Goal: Complete application form

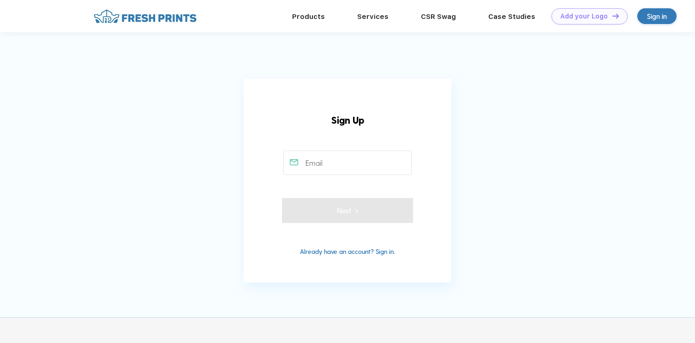
click at [313, 166] on input "text" at bounding box center [347, 162] width 129 height 24
type input "[EMAIL_ADDRESS][DOMAIN_NAME]"
type input "2242840473"
type input "[PERSON_NAME]"
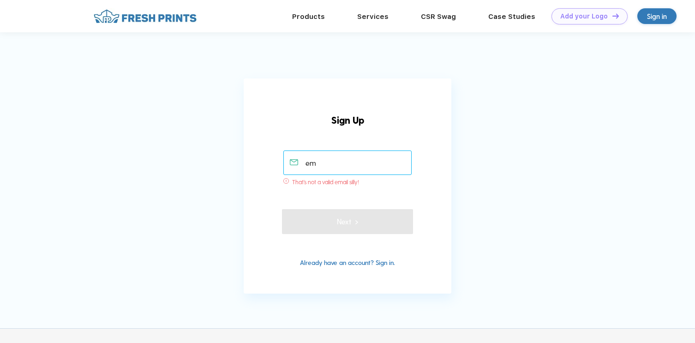
type input "e"
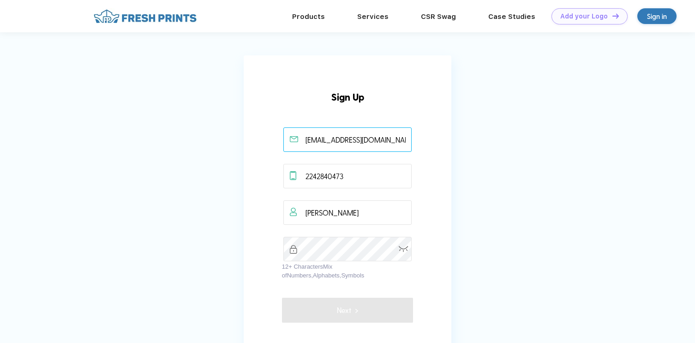
type input "[EMAIL_ADDRESS][DOMAIN_NAME]"
click at [401, 249] on img at bounding box center [404, 249] width 10 height 6
click at [401, 249] on img at bounding box center [403, 248] width 9 height 8
click at [405, 248] on img at bounding box center [404, 249] width 10 height 6
click at [315, 303] on button "Next" at bounding box center [347, 310] width 131 height 25
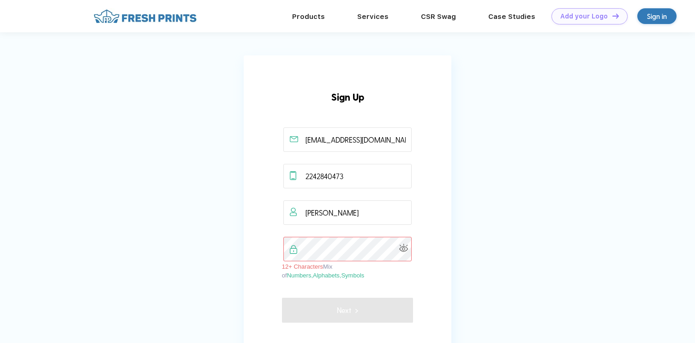
click at [296, 248] on div at bounding box center [347, 249] width 131 height 24
click at [228, 255] on app-user-form-overlay "Sign Up [EMAIL_ADDRESS][DOMAIN_NAME] 2242840473 [PERSON_NAME] 12+ Characters Mi…" at bounding box center [347, 218] width 695 height 327
click at [296, 249] on div at bounding box center [347, 249] width 131 height 24
click at [406, 248] on img at bounding box center [403, 248] width 9 height 8
click at [400, 248] on img at bounding box center [404, 249] width 10 height 6
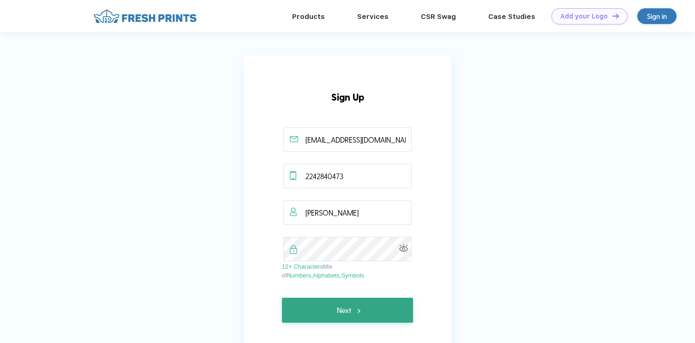
click at [304, 313] on button "Next" at bounding box center [347, 310] width 131 height 25
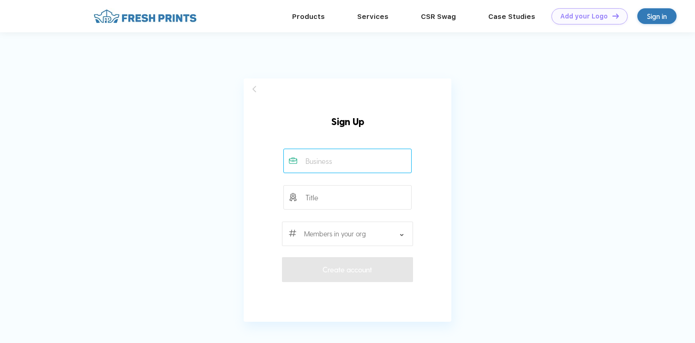
click at [341, 167] on input "text" at bounding box center [347, 161] width 129 height 24
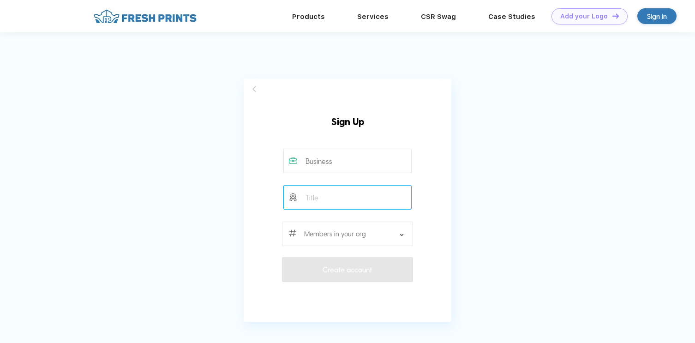
click at [339, 203] on input "text" at bounding box center [347, 197] width 129 height 24
click at [330, 182] on div "6-11 12-23 [PHONE_NUMBER] [PHONE_NUMBER] [PHONE_NUMBER]+" at bounding box center [347, 202] width 131 height 106
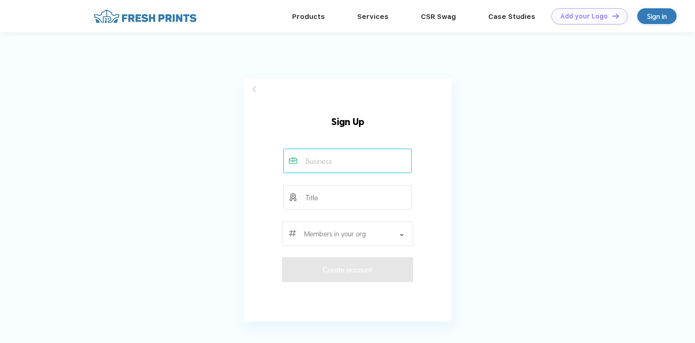
click at [330, 166] on input "text" at bounding box center [347, 161] width 129 height 24
click at [351, 234] on div at bounding box center [347, 233] width 131 height 24
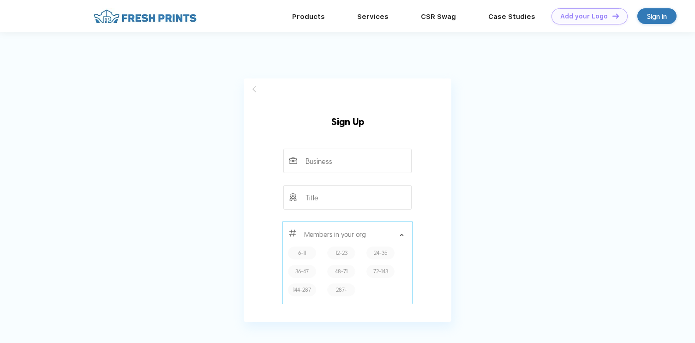
click at [351, 234] on div at bounding box center [347, 233] width 131 height 24
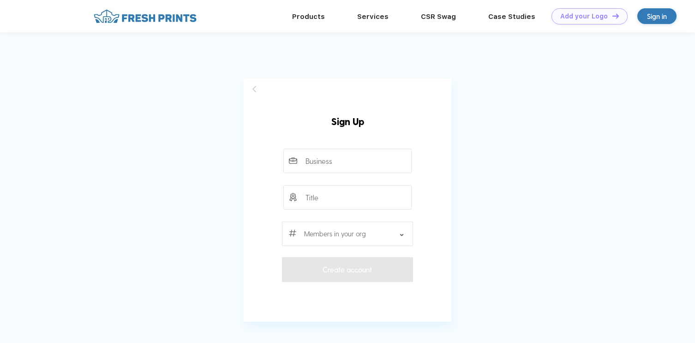
click at [351, 234] on div at bounding box center [347, 233] width 131 height 24
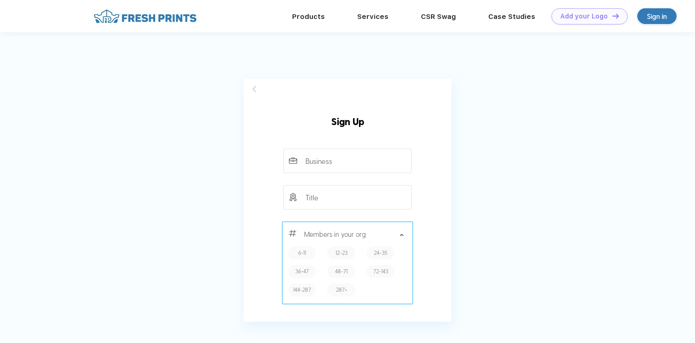
click at [351, 234] on div at bounding box center [347, 233] width 131 height 24
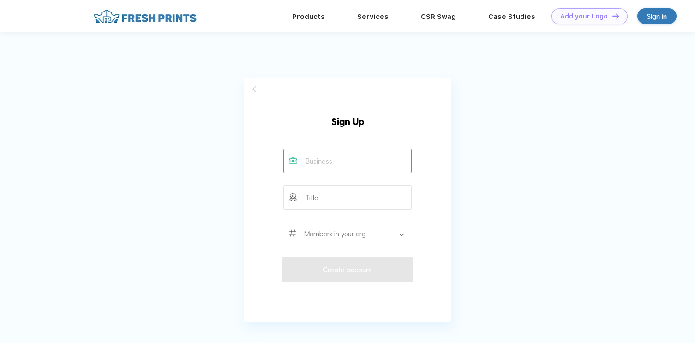
click at [301, 162] on input "text" at bounding box center [347, 161] width 129 height 24
type input "BBYO"
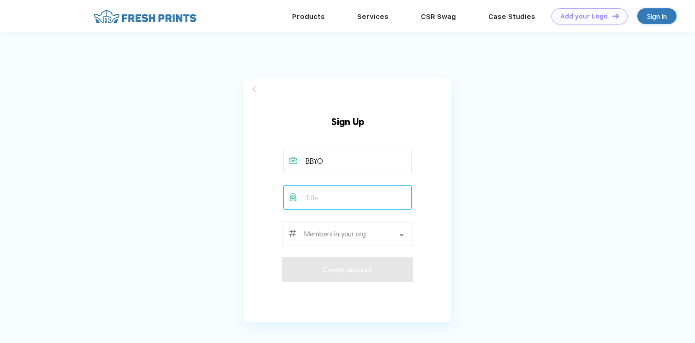
click at [306, 194] on input "text" at bounding box center [347, 197] width 129 height 24
type input "JBA"
click at [326, 237] on div at bounding box center [347, 233] width 131 height 24
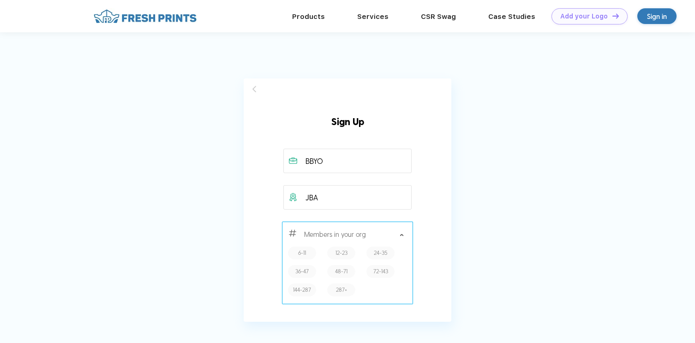
click at [302, 255] on label "6-11" at bounding box center [302, 252] width 8 height 9
type input "6-11"
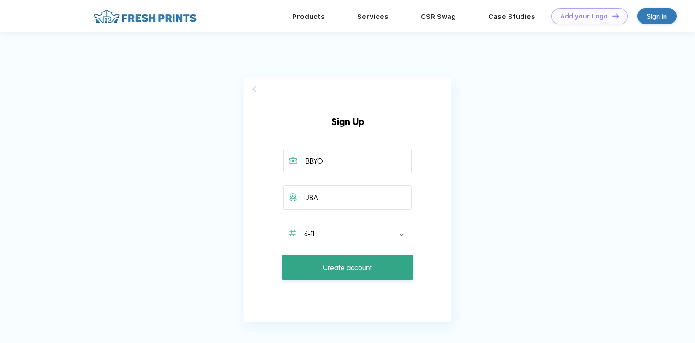
click at [314, 265] on button "Create account" at bounding box center [347, 267] width 131 height 25
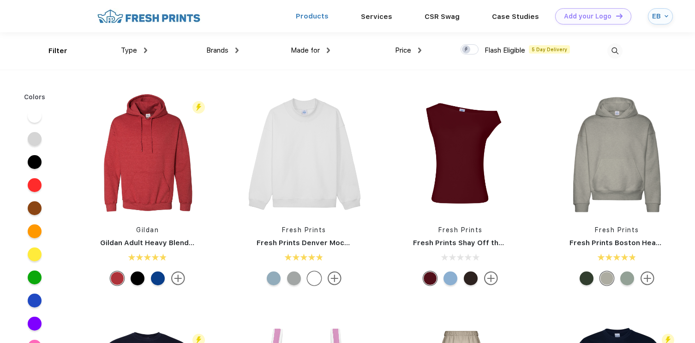
click at [301, 15] on link "Products" at bounding box center [312, 16] width 33 height 8
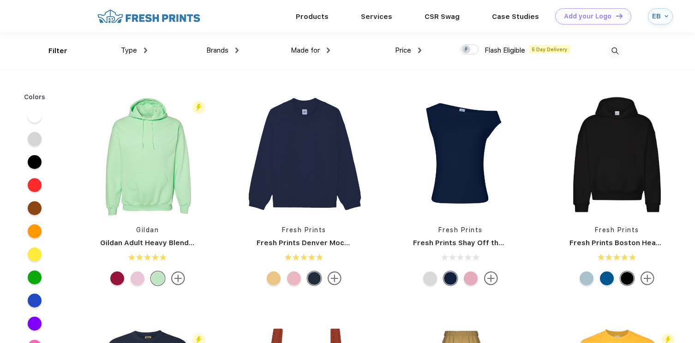
click at [130, 14] on img at bounding box center [149, 16] width 108 height 16
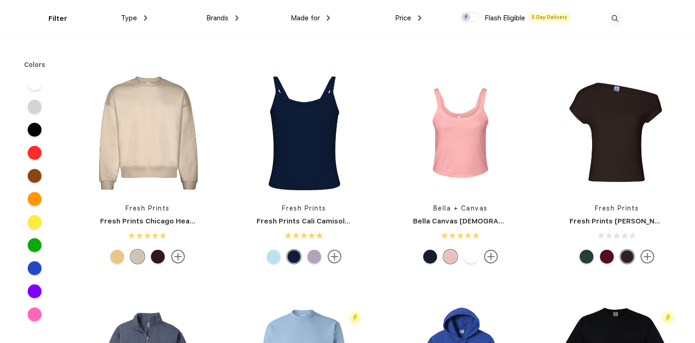
scroll to position [450, 0]
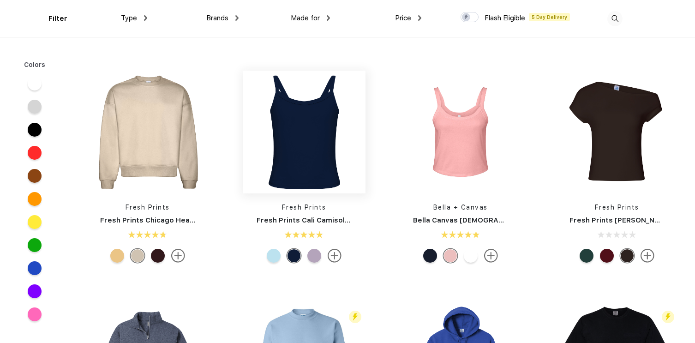
click at [275, 159] on img at bounding box center [304, 132] width 123 height 123
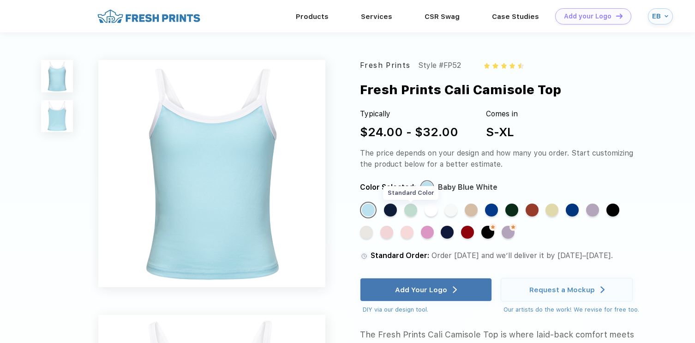
click at [416, 212] on div "Standard Color" at bounding box center [410, 209] width 13 height 13
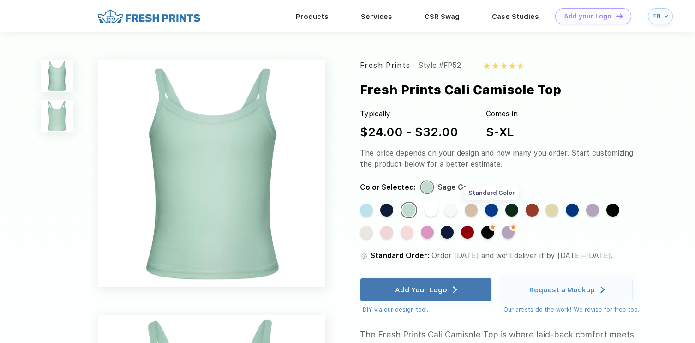
click at [494, 211] on div "Standard Color" at bounding box center [491, 209] width 13 height 13
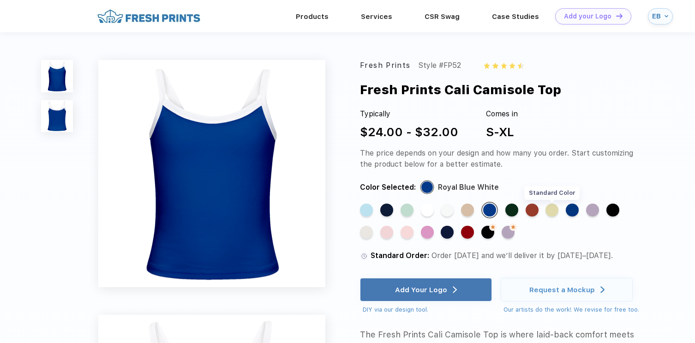
click at [558, 209] on div "Standard Color" at bounding box center [551, 209] width 13 height 13
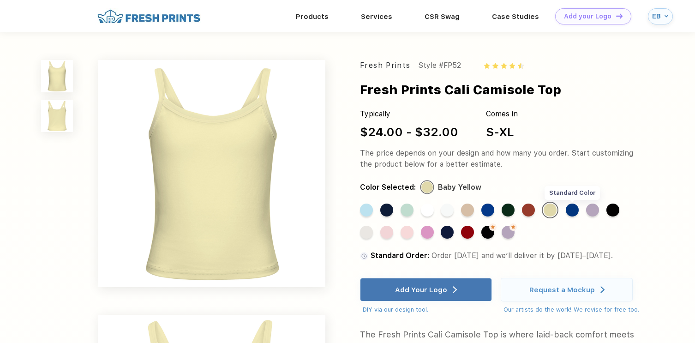
click at [570, 210] on div "Standard Color" at bounding box center [572, 209] width 13 height 13
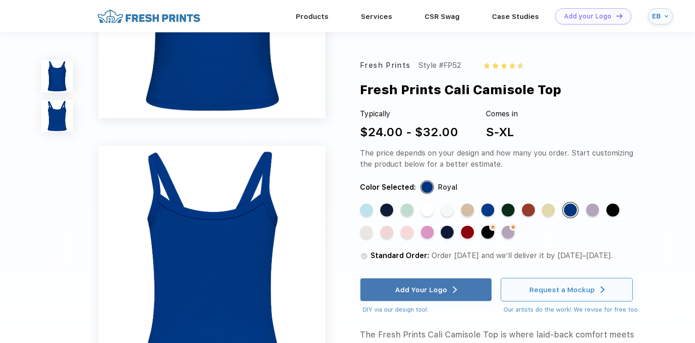
scroll to position [145, 0]
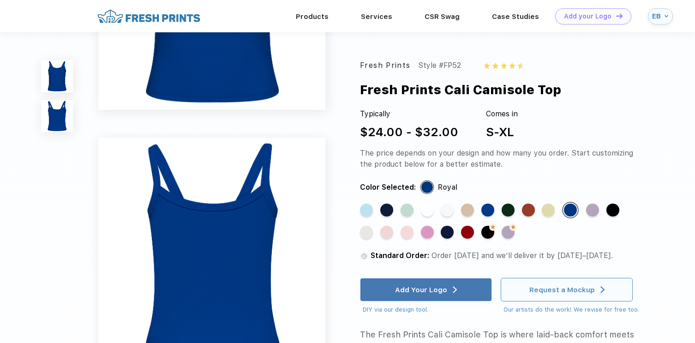
click at [553, 296] on div "Request a Mockup" at bounding box center [566, 289] width 75 height 22
